Goal: Transaction & Acquisition: Purchase product/service

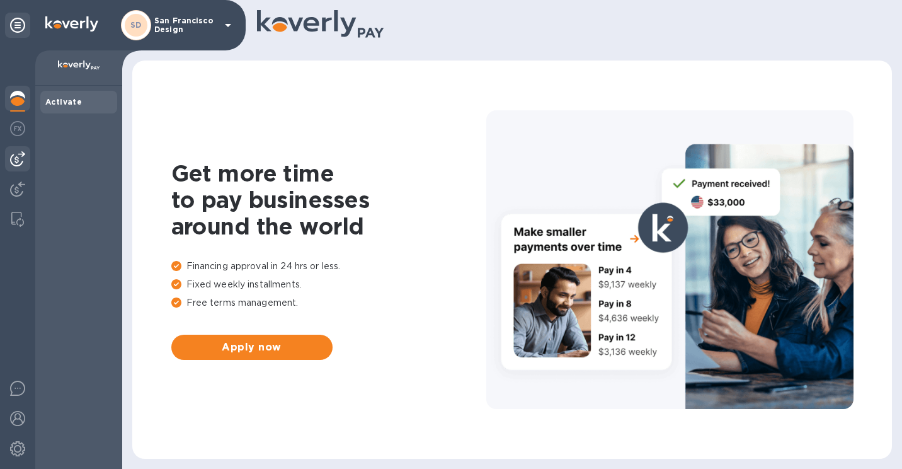
click at [13, 148] on div at bounding box center [17, 158] width 25 height 25
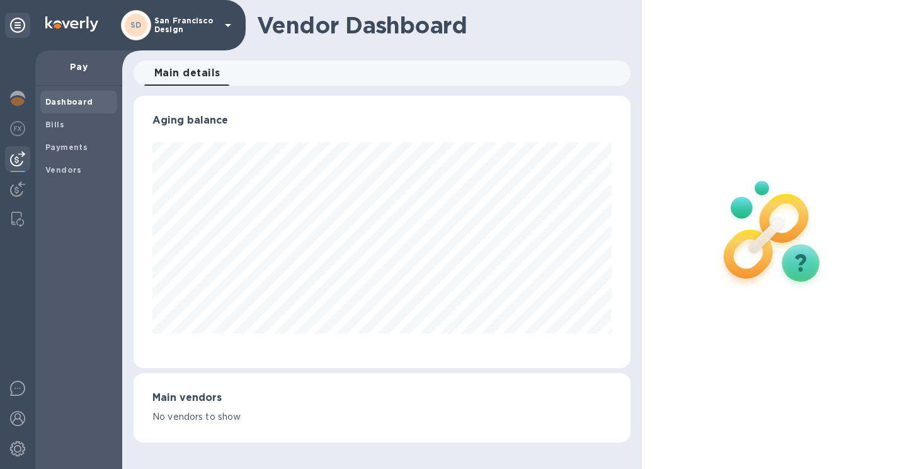
scroll to position [272, 497]
click at [61, 118] on span "Bills" at bounding box center [54, 124] width 19 height 13
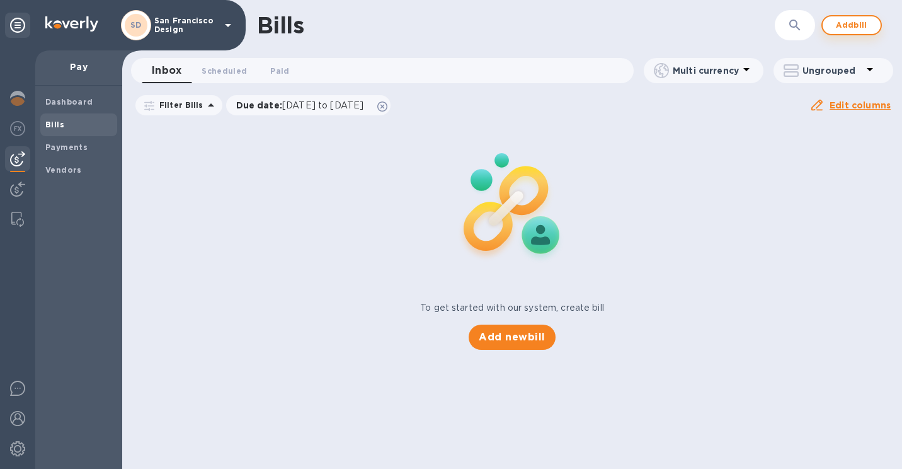
click at [846, 26] on span "Add bill" at bounding box center [852, 25] width 38 height 15
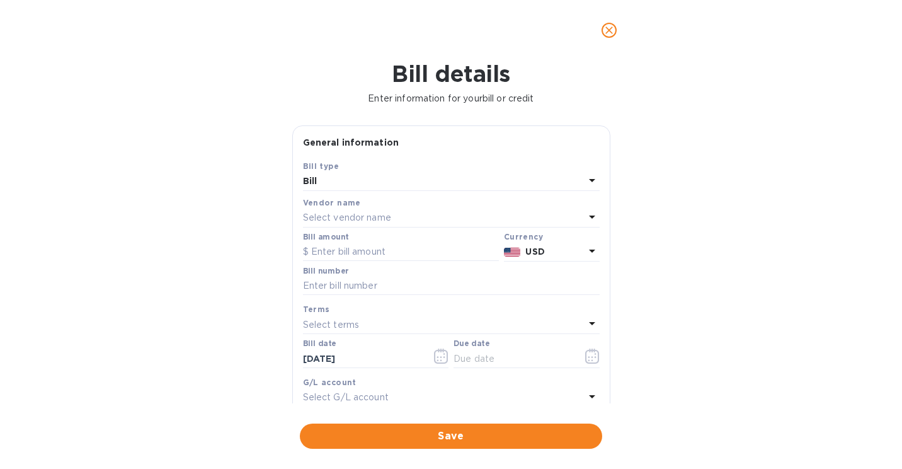
click at [360, 215] on p "Select vendor name" at bounding box center [347, 217] width 88 height 13
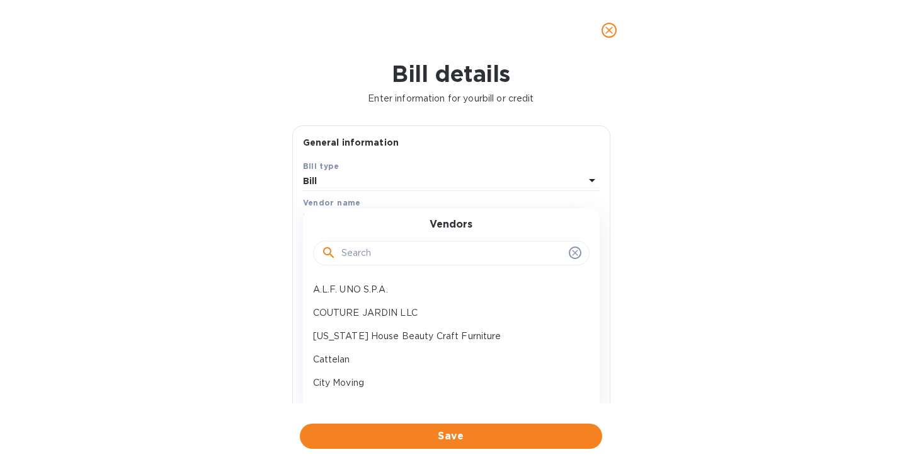
click at [343, 261] on input "text" at bounding box center [453, 253] width 222 height 19
type input "max"
click button "Save" at bounding box center [0, 0] width 0 height 0
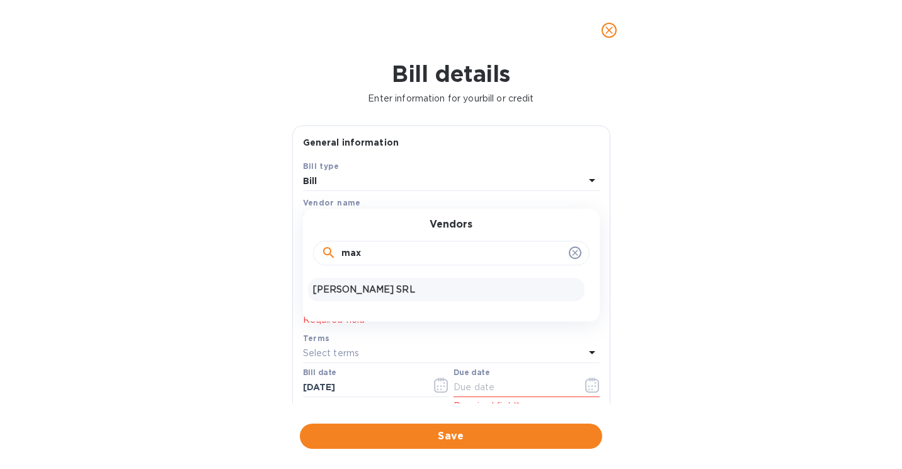
click at [337, 293] on p "[PERSON_NAME] SRL" at bounding box center [446, 289] width 267 height 13
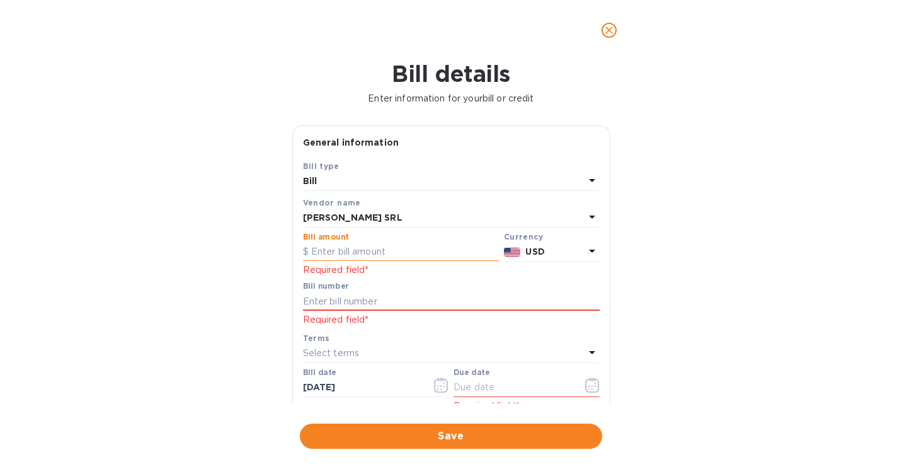
click at [370, 254] on input "text" at bounding box center [401, 252] width 196 height 19
type input "11,655.27"
paste input "2025/933/"
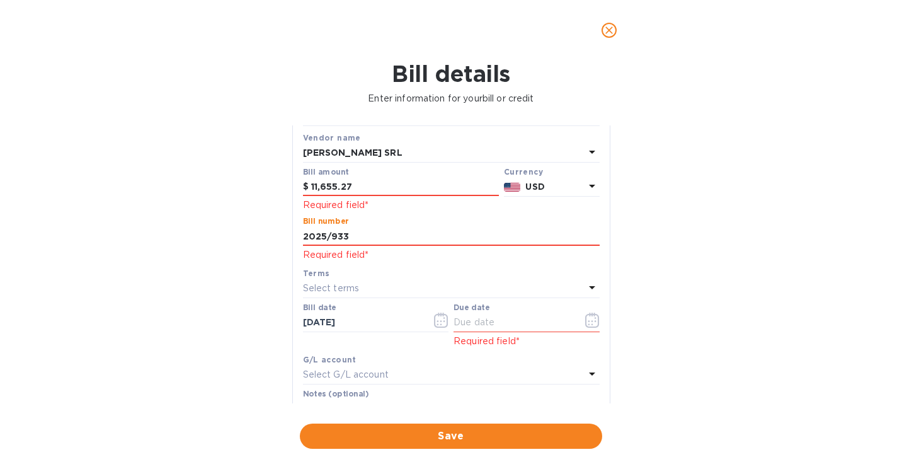
scroll to position [66, 0]
type input "2025/933"
click at [588, 324] on icon "button" at bounding box center [589, 324] width 2 height 2
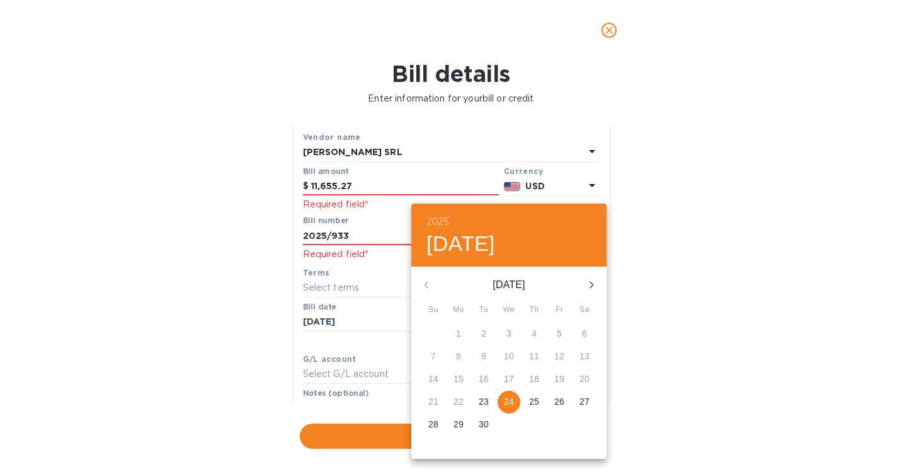
click at [507, 397] on p "24" at bounding box center [509, 401] width 10 height 13
type input "[DATE]"
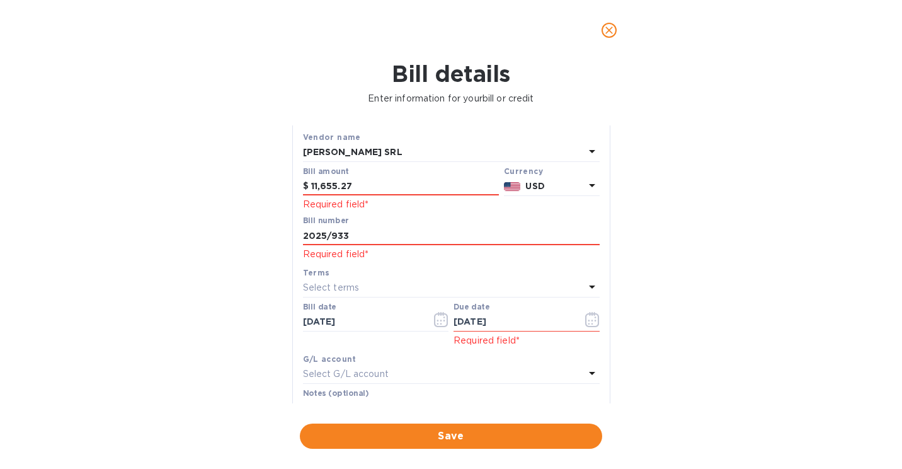
scroll to position [238, 0]
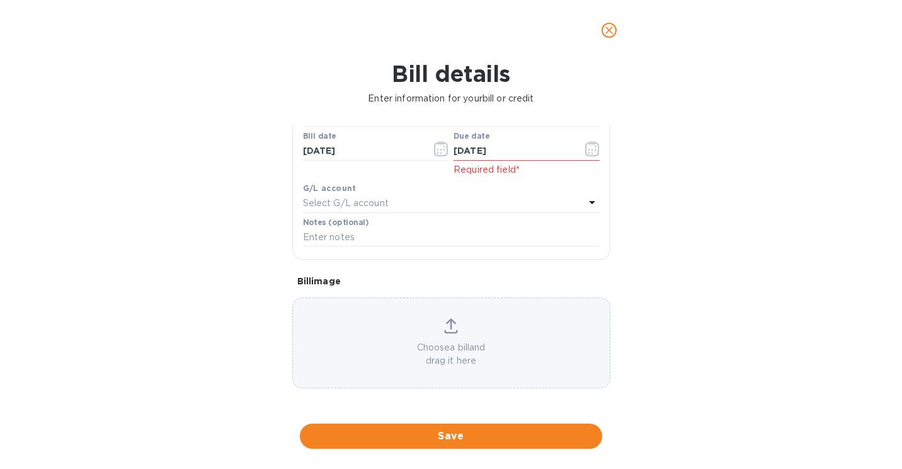
click at [474, 352] on p "Choose a bill and drag it here" at bounding box center [451, 354] width 317 height 26
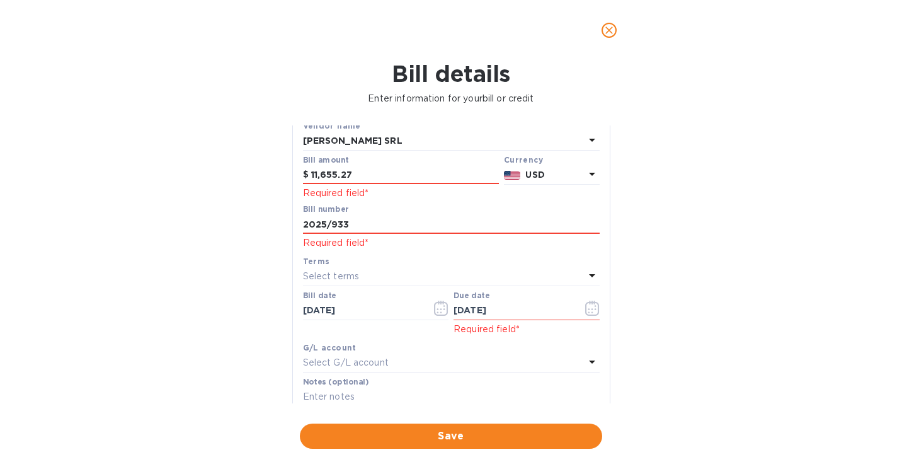
scroll to position [0, 0]
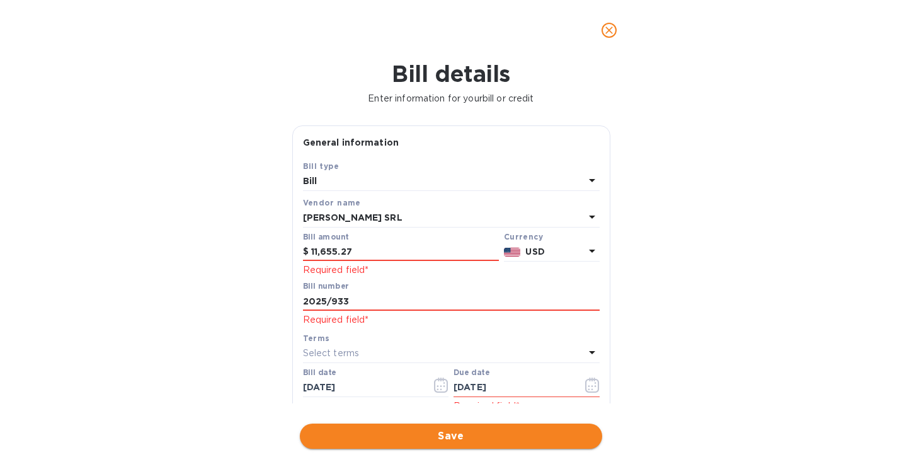
click at [416, 437] on span "Save" at bounding box center [451, 435] width 282 height 15
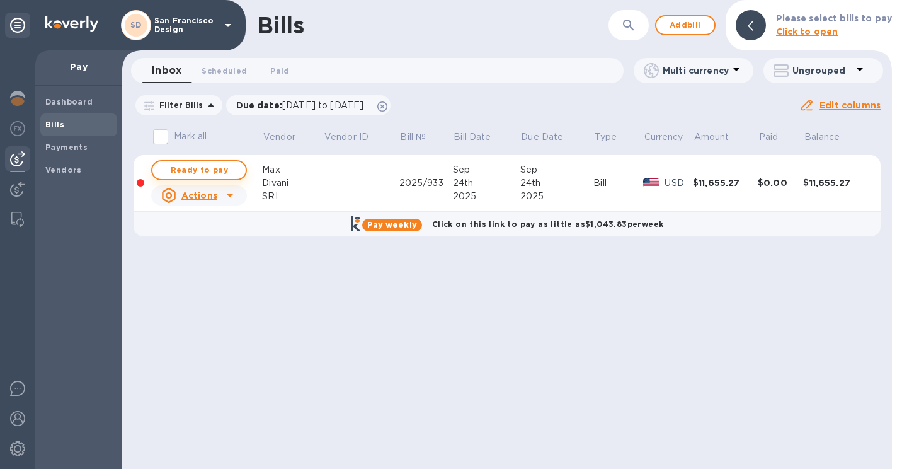
click at [192, 166] on span "Ready to pay" at bounding box center [199, 170] width 73 height 15
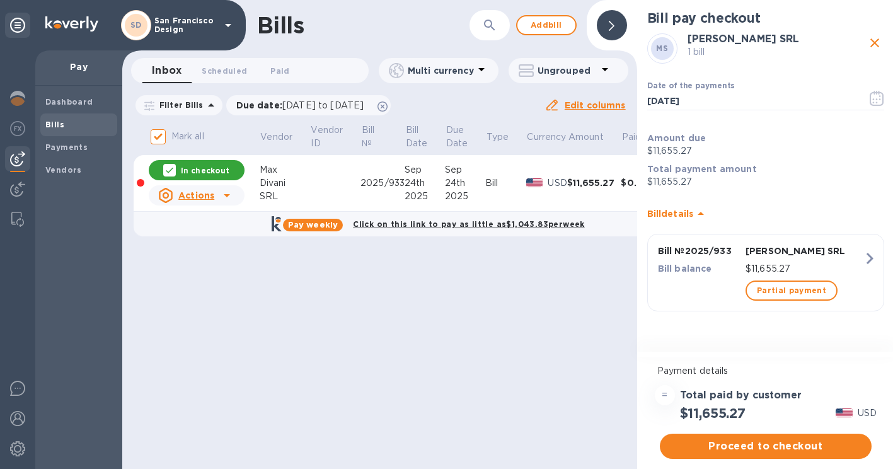
click at [722, 430] on div "Payment details = Total paid by customer $11,655.27 USD Proceed to checkout" at bounding box center [765, 406] width 257 height 105
click at [722, 436] on button "Proceed to checkout" at bounding box center [766, 446] width 212 height 25
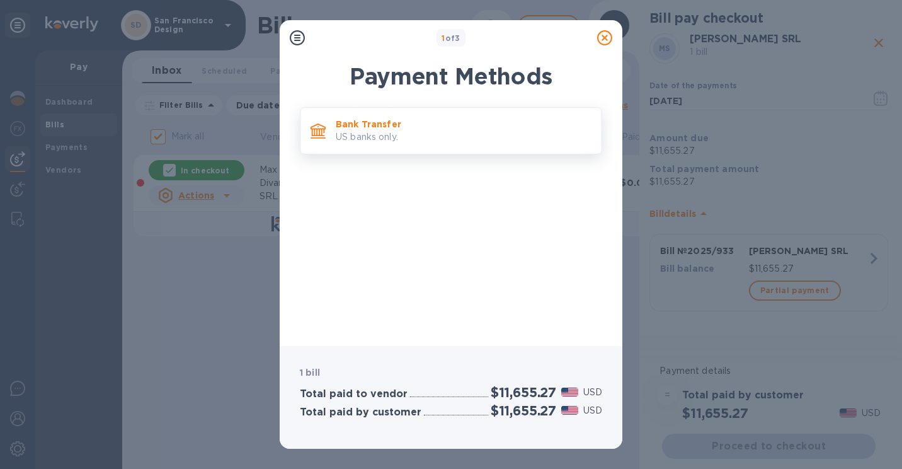
click at [391, 127] on p "Bank Transfer" at bounding box center [464, 124] width 256 height 13
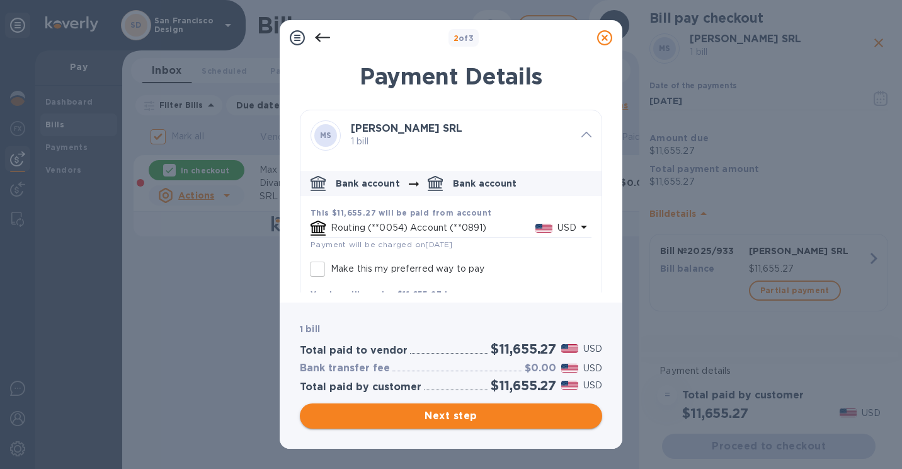
click at [381, 411] on span "Next step" at bounding box center [451, 415] width 282 height 15
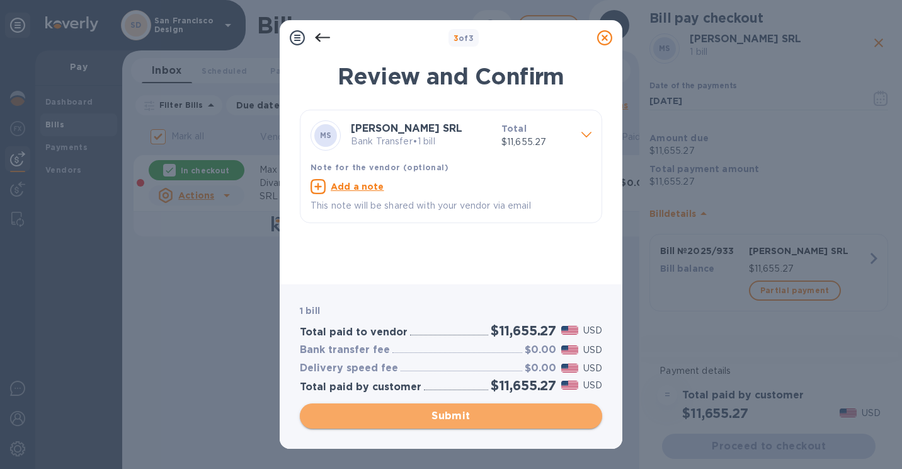
drag, startPoint x: 381, startPoint y: 411, endPoint x: 360, endPoint y: 411, distance: 20.8
click at [360, 411] on span "Submit" at bounding box center [451, 415] width 282 height 15
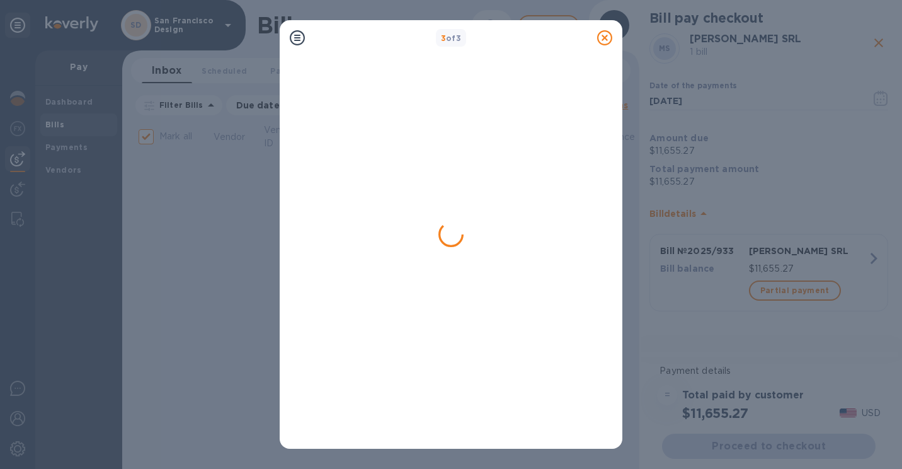
checkbox input "false"
